Goal: Task Accomplishment & Management: Complete application form

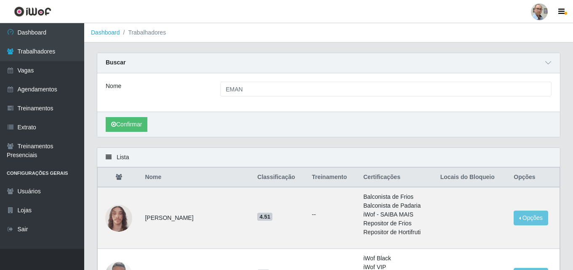
scroll to position [84, 0]
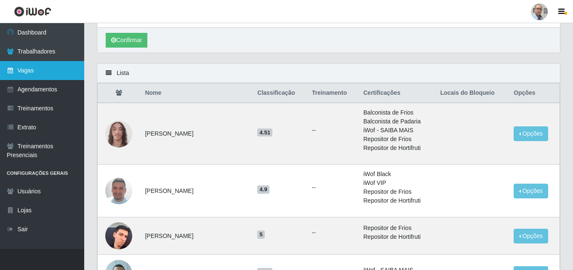
click at [35, 65] on link "Vagas" at bounding box center [42, 70] width 84 height 19
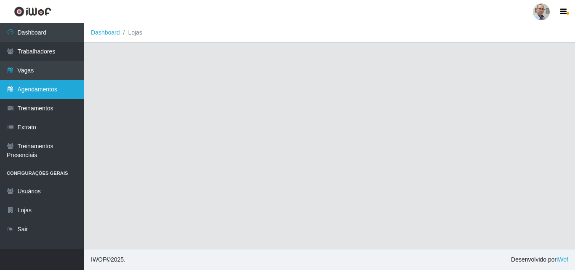
click at [37, 87] on link "Agendamentos" at bounding box center [42, 89] width 84 height 19
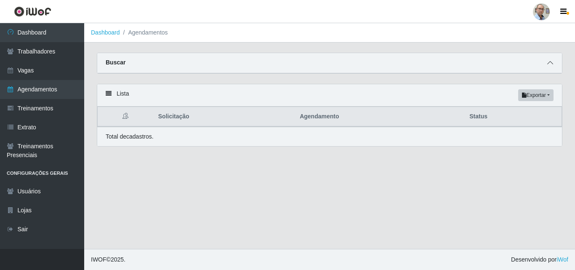
click at [553, 64] on icon at bounding box center [550, 63] width 6 height 6
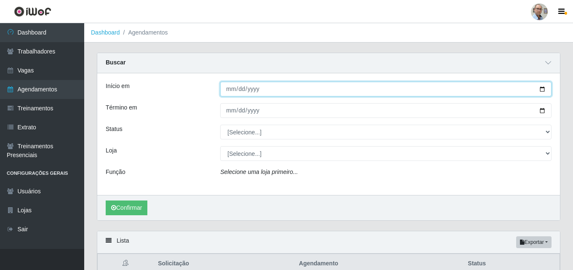
click at [542, 90] on input "Início em" at bounding box center [385, 89] width 331 height 15
type input "[DATE]"
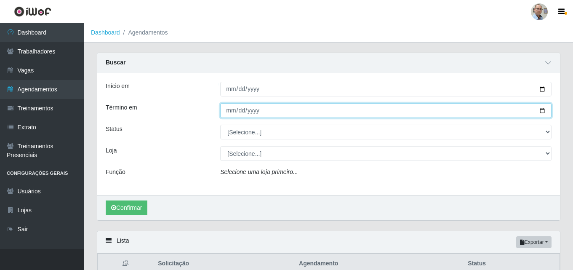
drag, startPoint x: 544, startPoint y: 111, endPoint x: 356, endPoint y: 116, distance: 188.3
click at [543, 112] on input "Término em" at bounding box center [385, 110] width 331 height 15
type input "[DATE]"
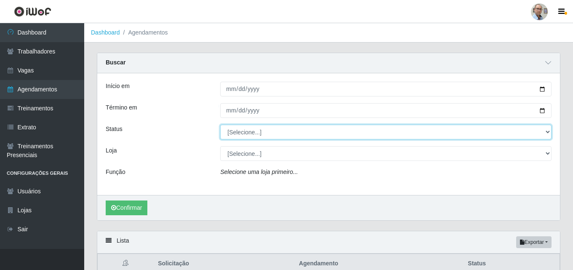
click at [291, 133] on select "[Selecione...] AGENDADO AGUARDANDO LIBERAR EM ANDAMENTO EM REVISÃO FINALIZADO C…" at bounding box center [385, 132] width 331 height 15
select select "AGENDADO"
click at [220, 125] on select "[Selecione...] AGENDADO AGUARDANDO LIBERAR EM ANDAMENTO EM REVISÃO FINALIZADO C…" at bounding box center [385, 132] width 331 height 15
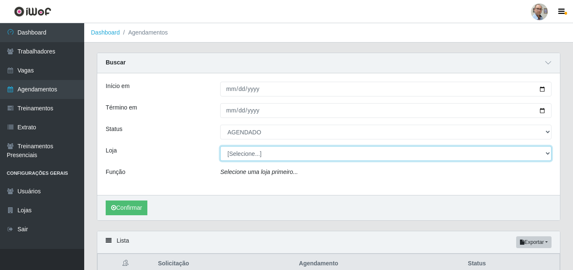
click at [247, 155] on select "[Selecione...] Mar Vermelho - Loja 04" at bounding box center [385, 153] width 331 height 15
select select "251"
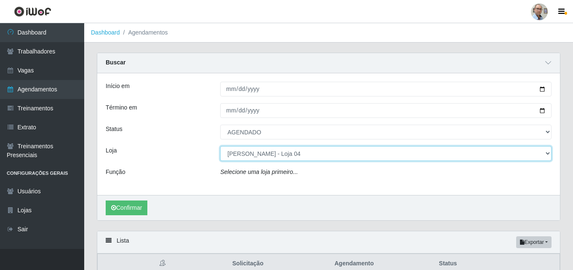
click at [220, 147] on select "[Selecione...] Mar Vermelho - Loja 04" at bounding box center [385, 153] width 331 height 15
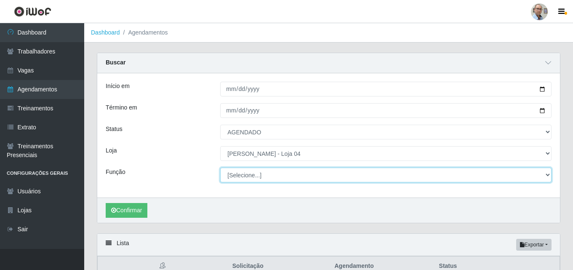
click at [259, 173] on select "[Selecione...] ASG ASG + ASG ++ Auxiliar de Depósito Auxiliar de Depósito + Aux…" at bounding box center [385, 175] width 331 height 15
select select "22"
click at [220, 168] on select "[Selecione...] ASG ASG + ASG ++ Auxiliar de Depósito Auxiliar de Depósito + Aux…" at bounding box center [385, 175] width 331 height 15
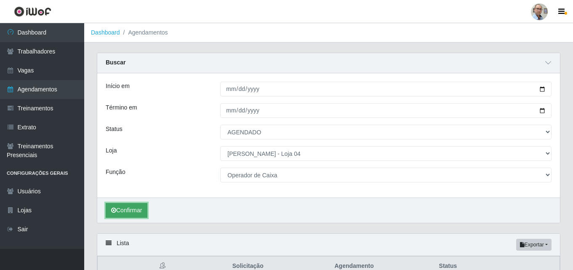
click at [143, 206] on button "Confirmar" at bounding box center [127, 210] width 42 height 15
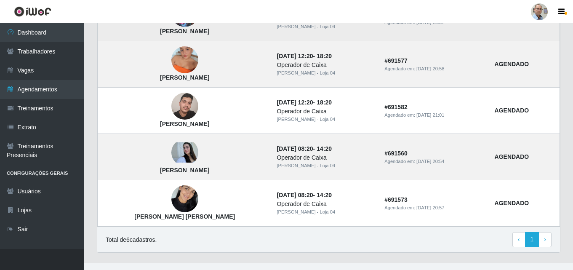
scroll to position [342, 0]
